Goal: Book appointment/travel/reservation

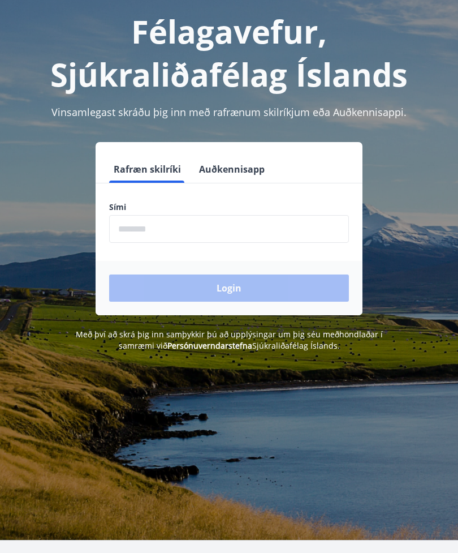
scroll to position [58, 0]
click at [140, 229] on input "phone" at bounding box center [229, 229] width 240 height 28
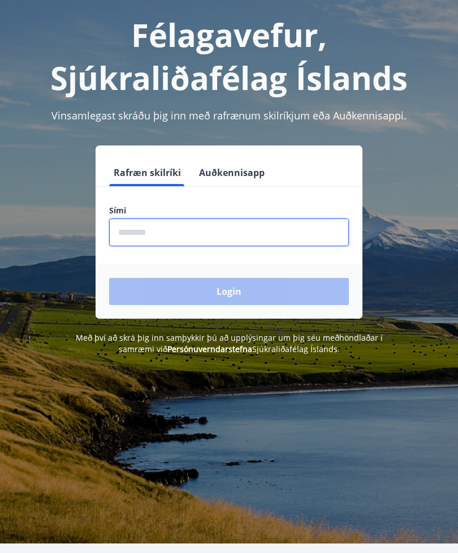
click at [457, 213] on div "Félagavefur, Sjúkraliðafélag Íslands Vinsamlegast skráðu þig inn með rafrænum s…" at bounding box center [229, 173] width 458 height 364
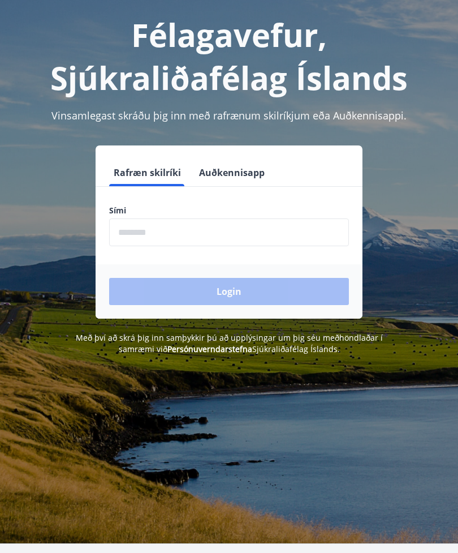
scroll to position [55, 0]
click at [21, 103] on div "Félagavefur, Sjúkraliðafélag Íslands Vinsamlegast skráðu þig inn með rafrænum s…" at bounding box center [229, 172] width 458 height 364
click at [146, 231] on input "phone" at bounding box center [229, 232] width 240 height 28
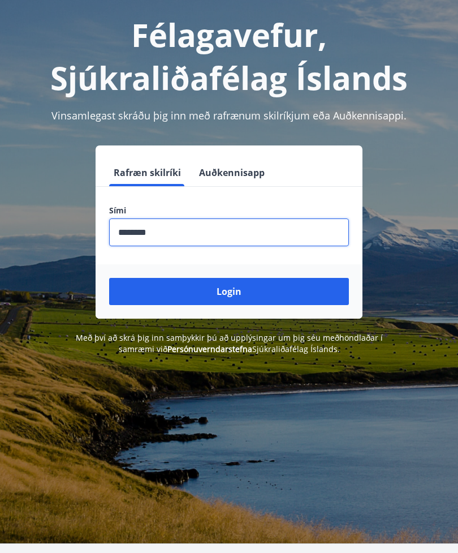
type input "********"
click at [235, 293] on button "Login" at bounding box center [229, 291] width 240 height 27
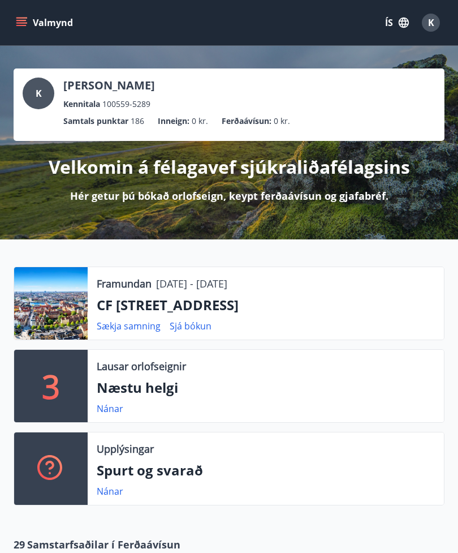
click at [114, 410] on link "Nánar" at bounding box center [110, 408] width 27 height 12
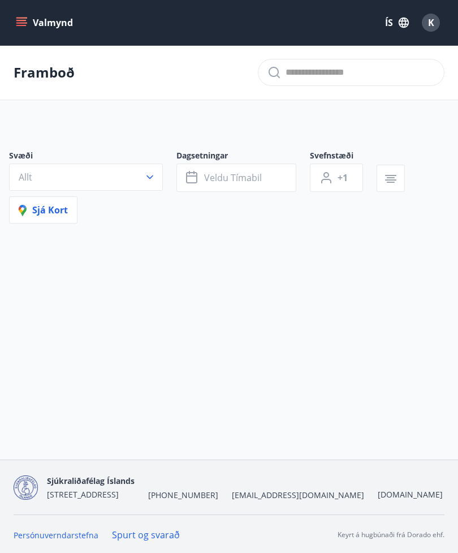
type input "*"
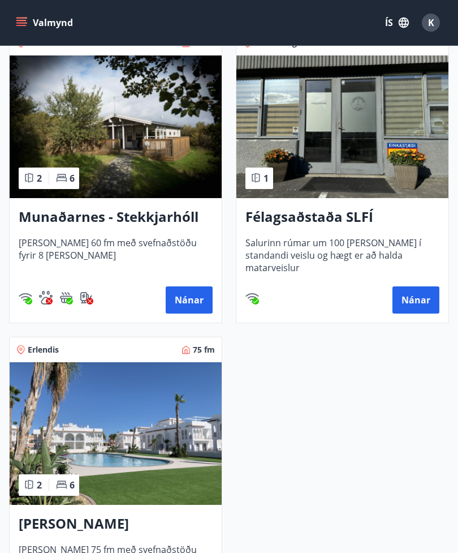
scroll to position [300, 0]
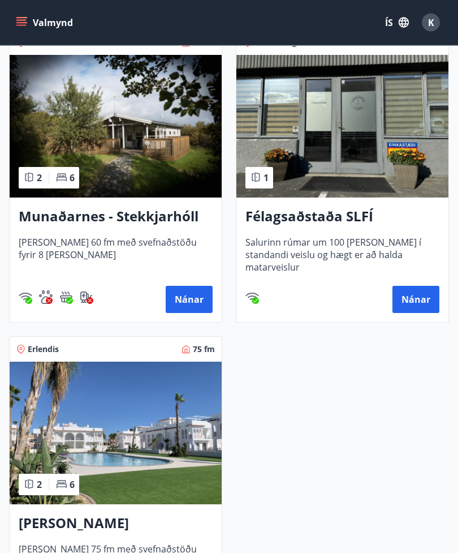
click at [182, 300] on button "Nánar" at bounding box center [189, 299] width 47 height 27
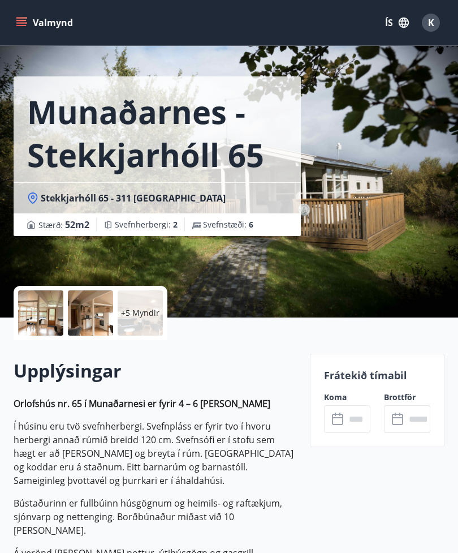
scroll to position [20, 0]
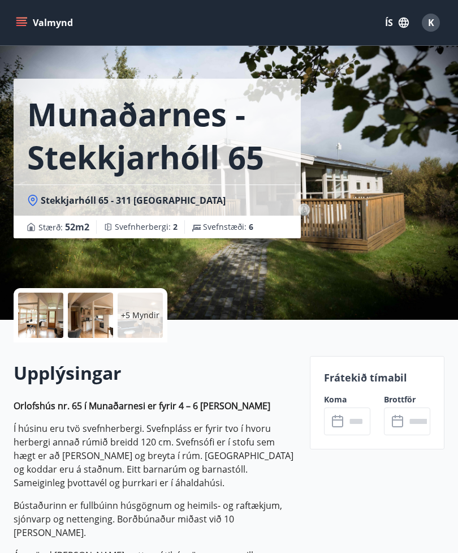
click at [338, 416] on icon at bounding box center [337, 421] width 11 height 11
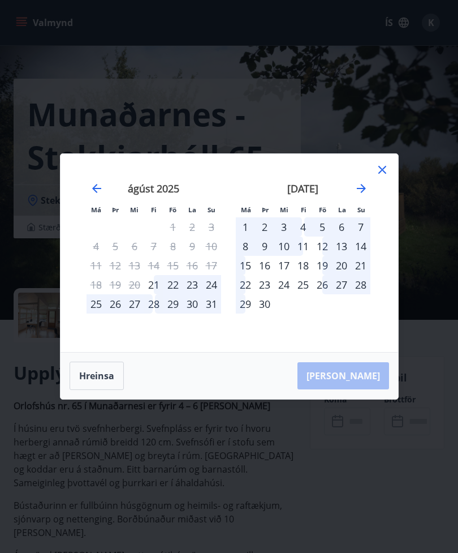
click at [383, 167] on icon at bounding box center [383, 170] width 14 height 14
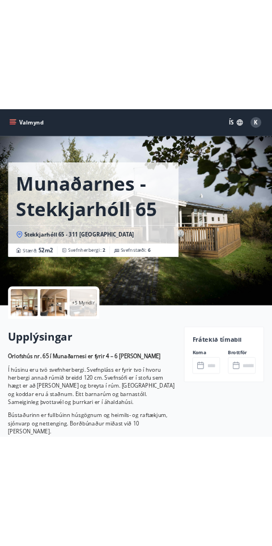
scroll to position [0, 0]
